Goal: Check status: Check status

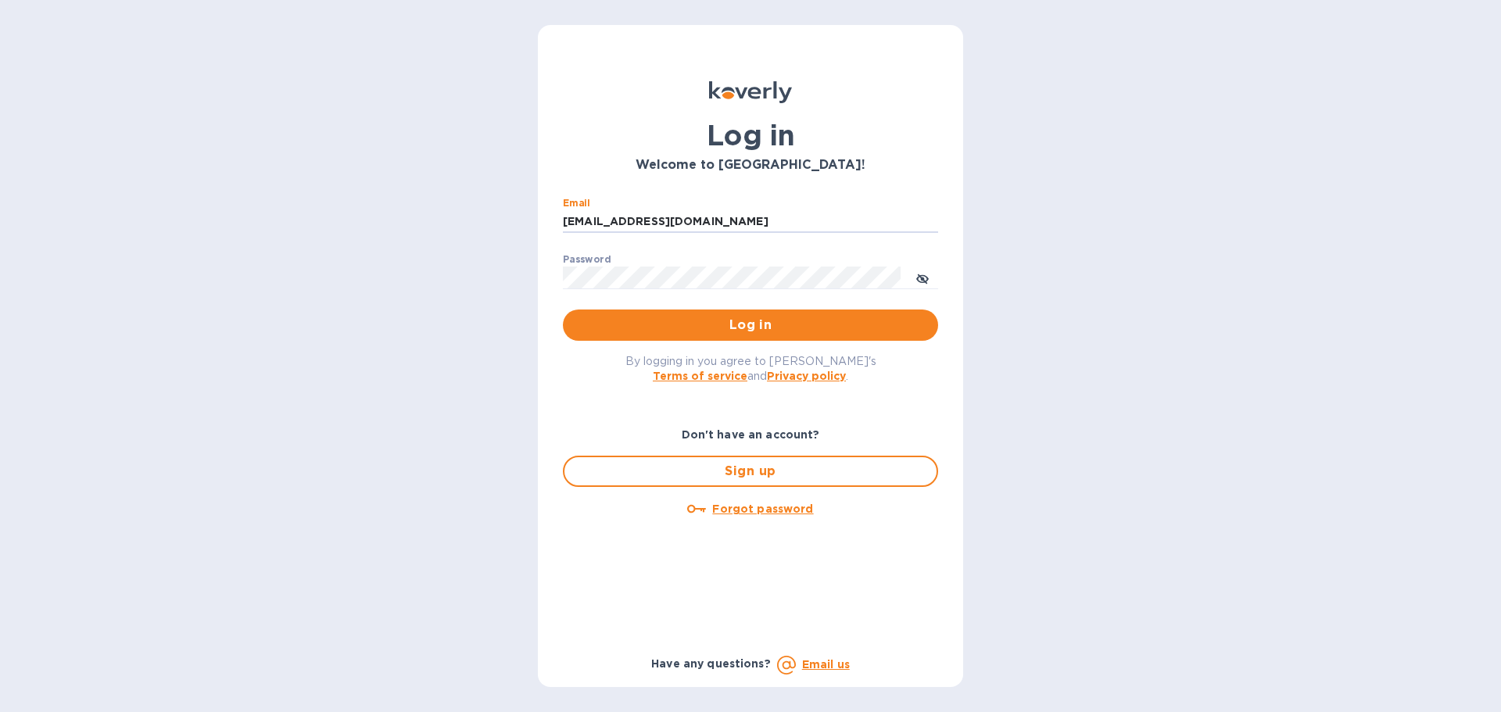
drag, startPoint x: 715, startPoint y: 220, endPoint x: 544, endPoint y: 220, distance: 171.2
click at [543, 220] on div "Log in Welcome to Koverly! Email ssinger@intlfreight.net ​ Password ​ Log in By…" at bounding box center [750, 356] width 425 height 662
type input "ssinger@zarachlogistics.com"
click at [643, 317] on span "Log in" at bounding box center [750, 325] width 350 height 19
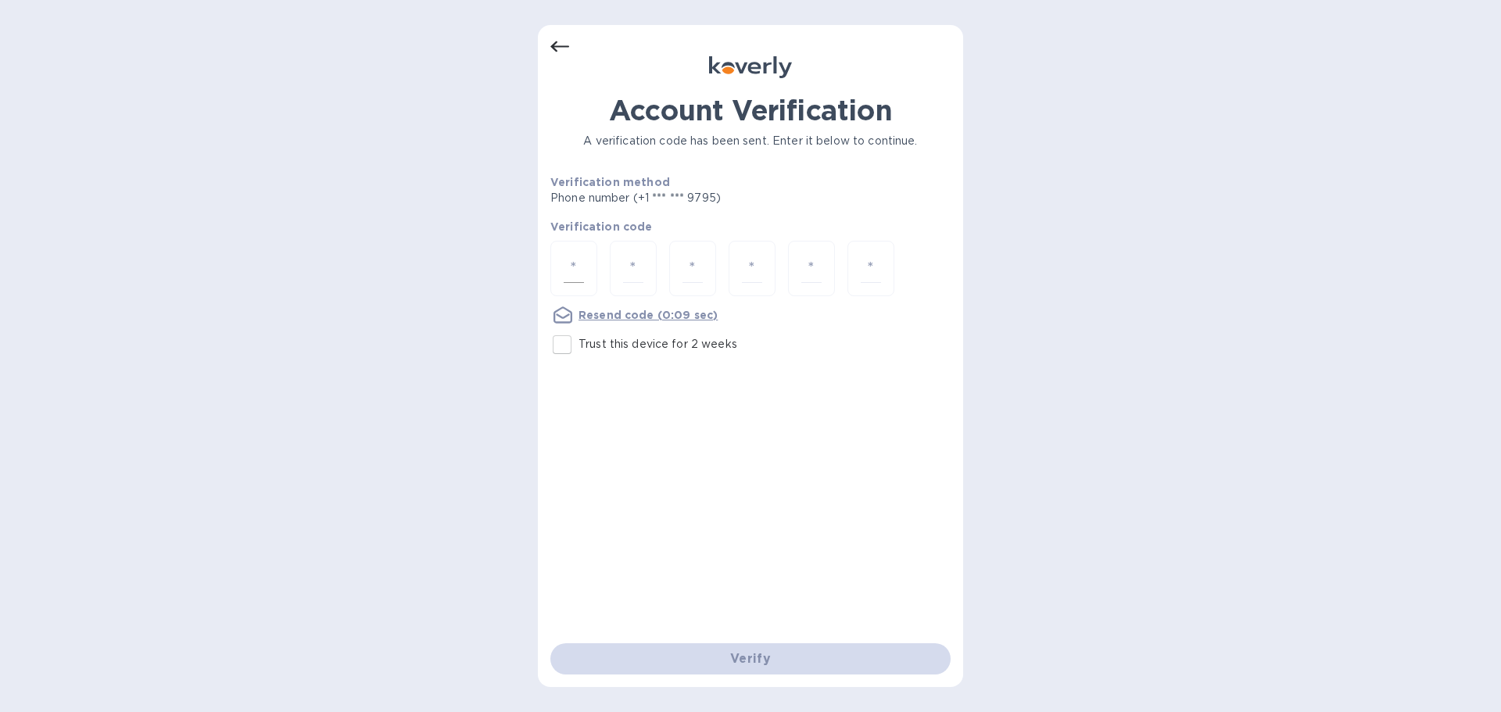
click at [583, 265] on input "number" at bounding box center [573, 268] width 20 height 29
type input "4"
type input "6"
type input "7"
type input "4"
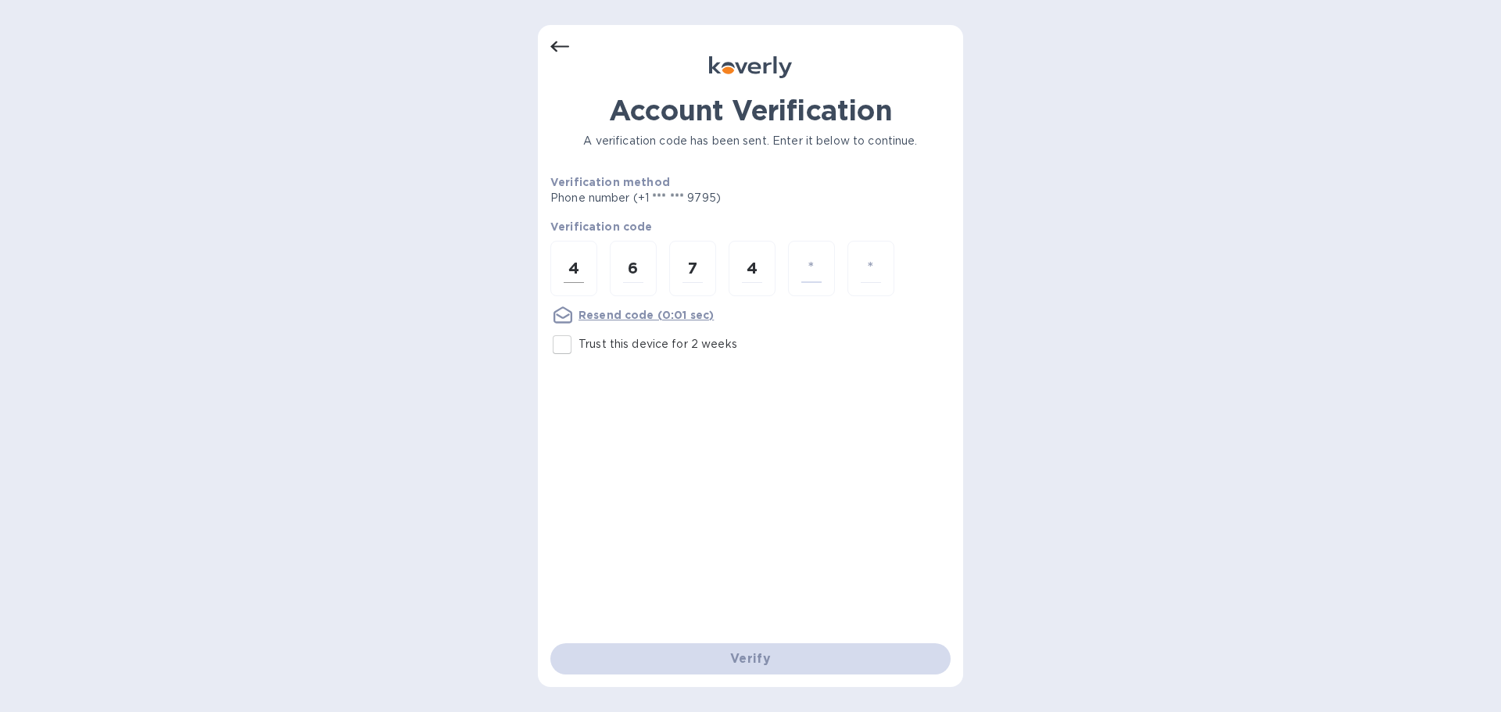
type input "7"
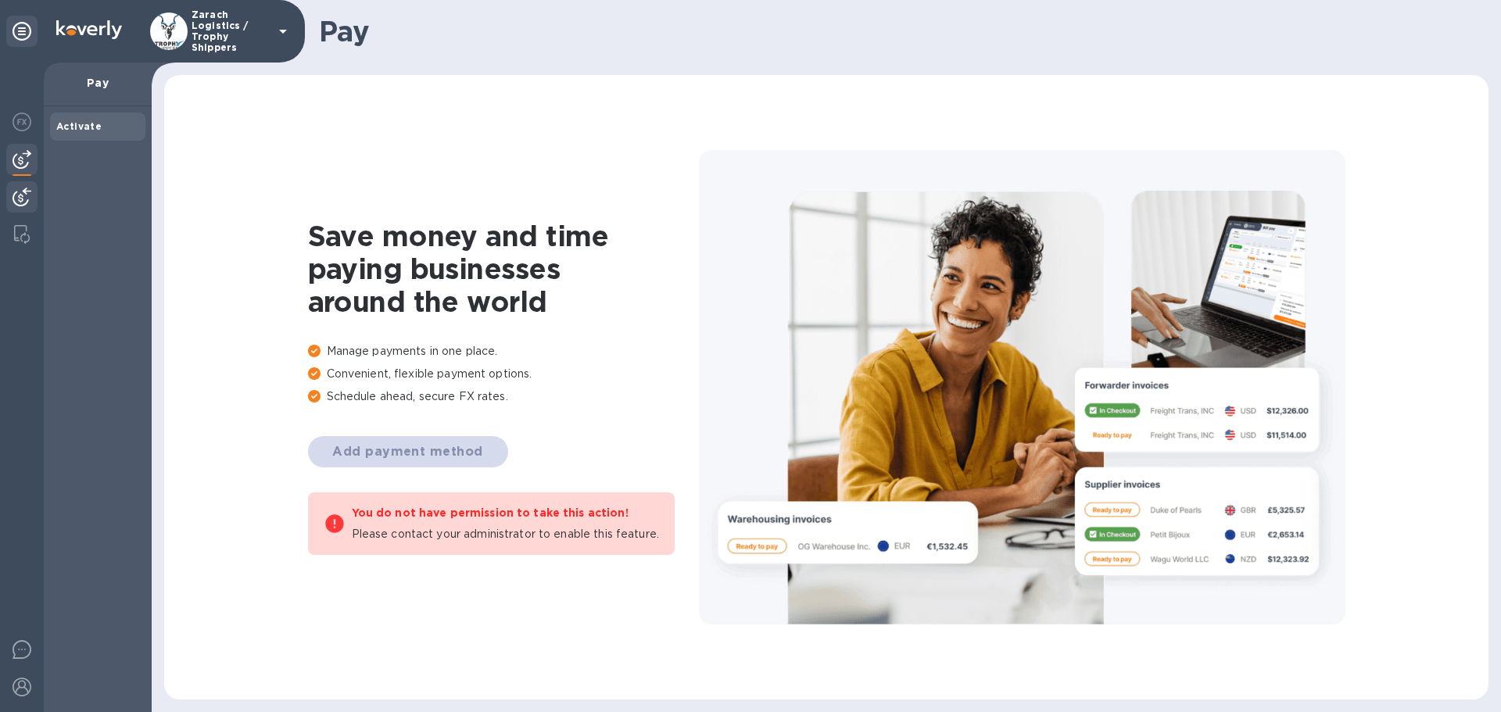
click at [29, 191] on img at bounding box center [22, 197] width 19 height 19
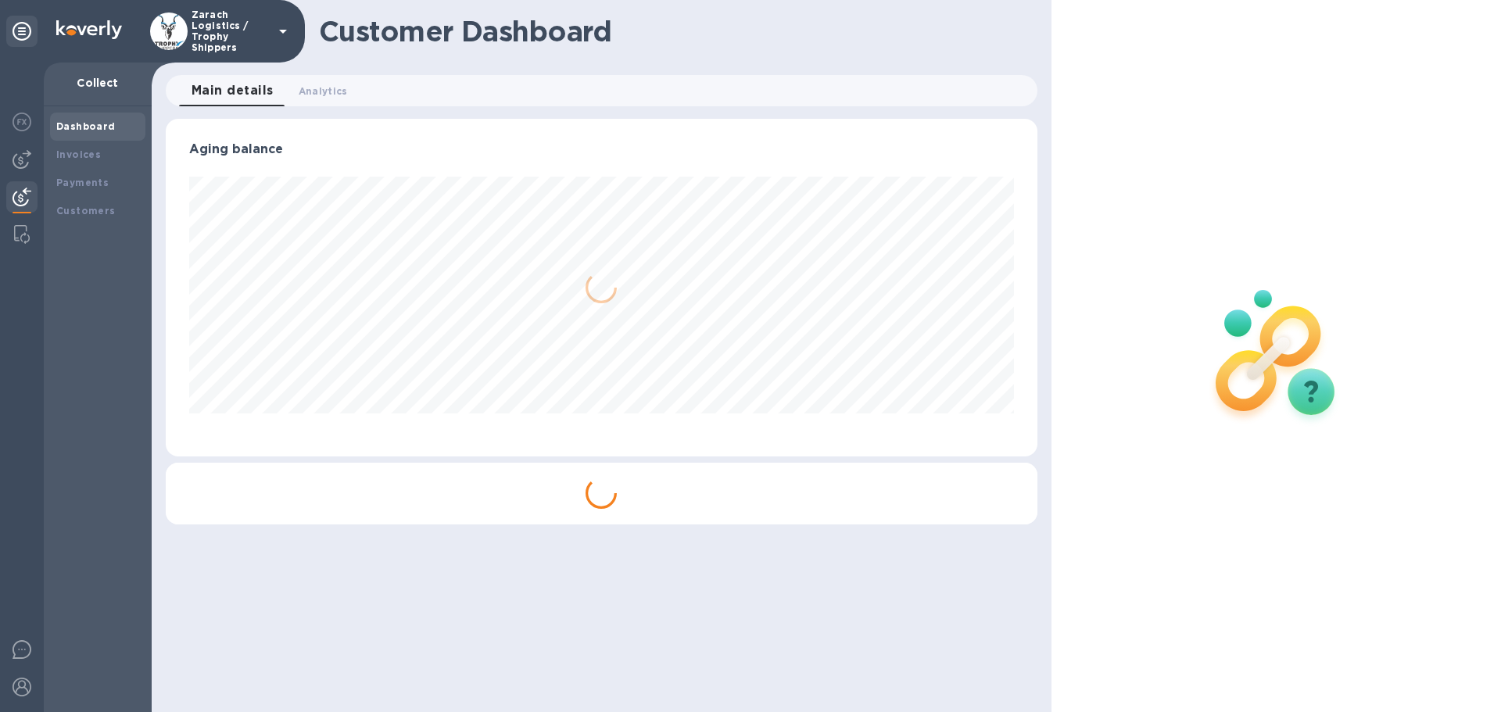
scroll to position [338, 871]
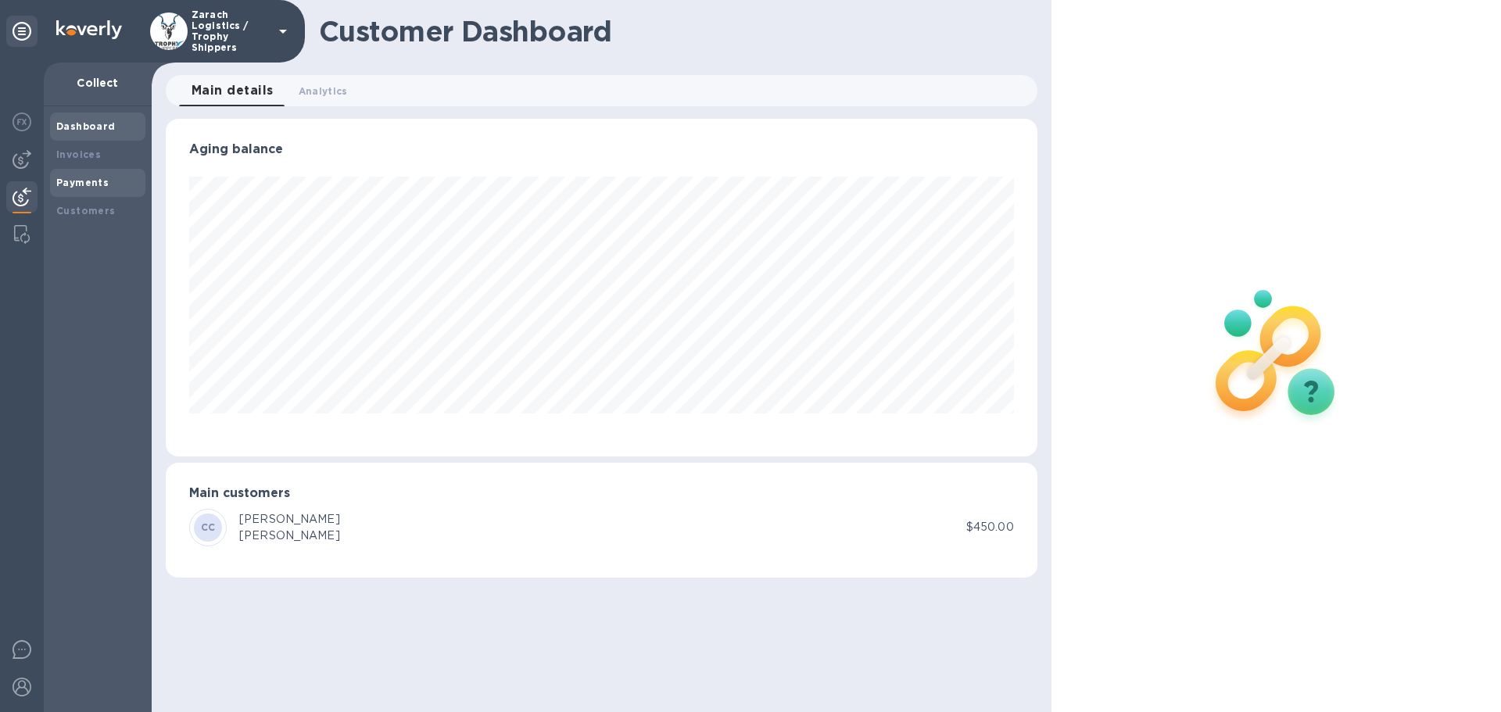
click at [73, 175] on div "Payments" at bounding box center [97, 183] width 83 height 16
